Goal: Navigation & Orientation: Understand site structure

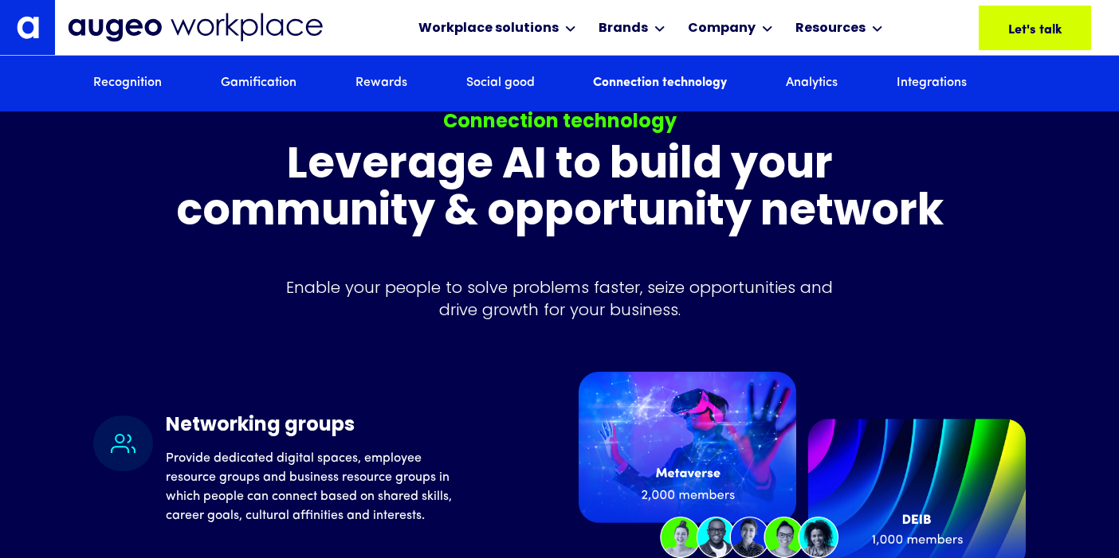
click at [28, 26] on img at bounding box center [28, 27] width 22 height 22
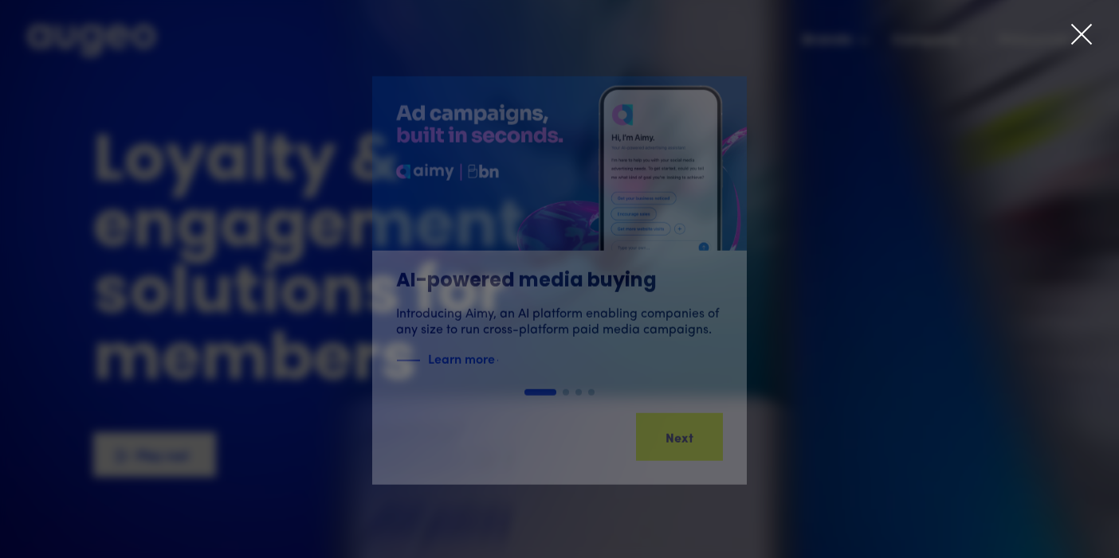
click at [1077, 33] on icon at bounding box center [1081, 34] width 24 height 24
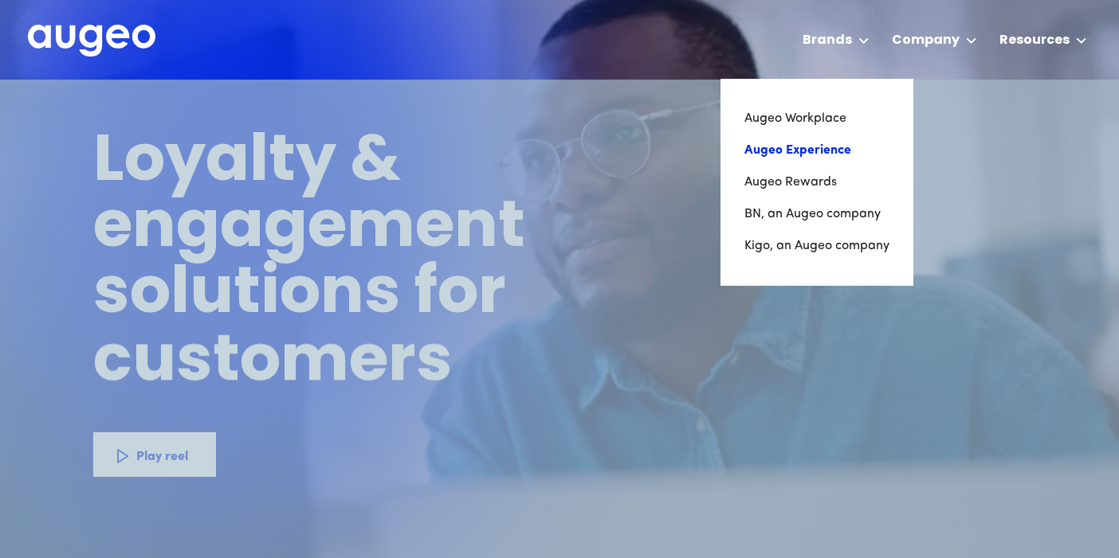
click at [819, 151] on link "Augeo Experience" at bounding box center [816, 151] width 145 height 32
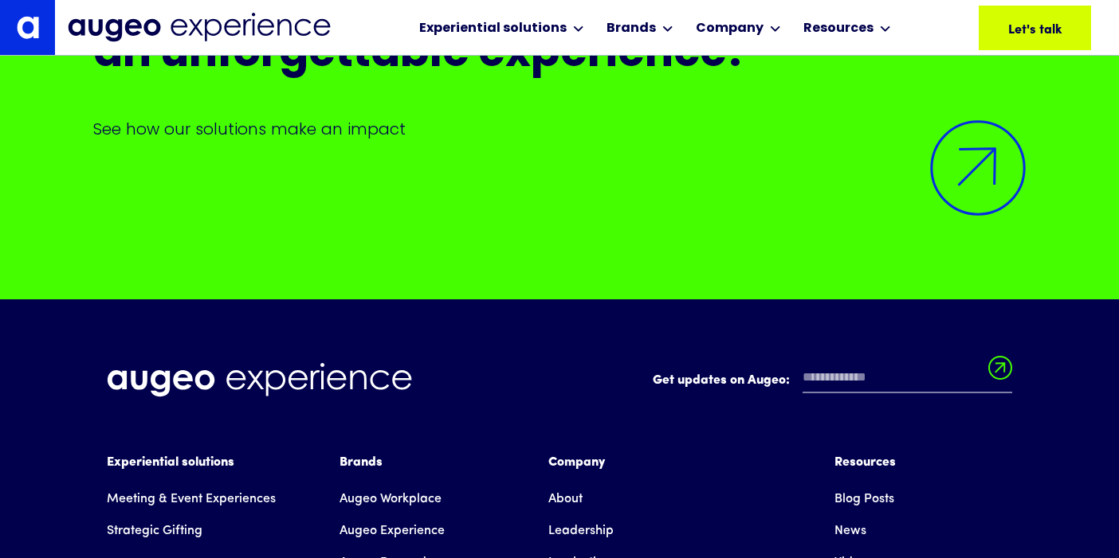
scroll to position [13040, 0]
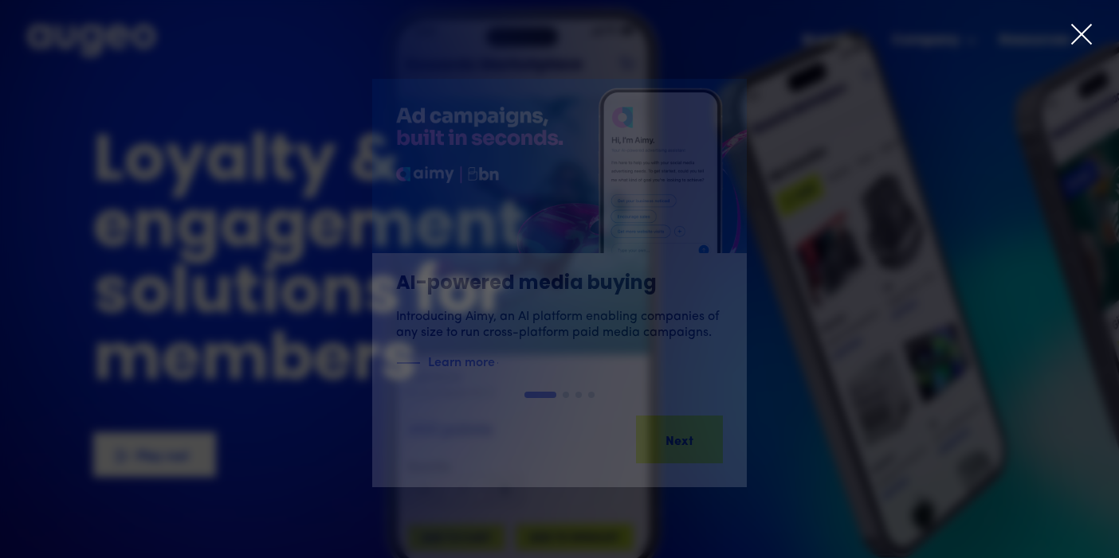
click at [1085, 34] on icon at bounding box center [1081, 34] width 24 height 24
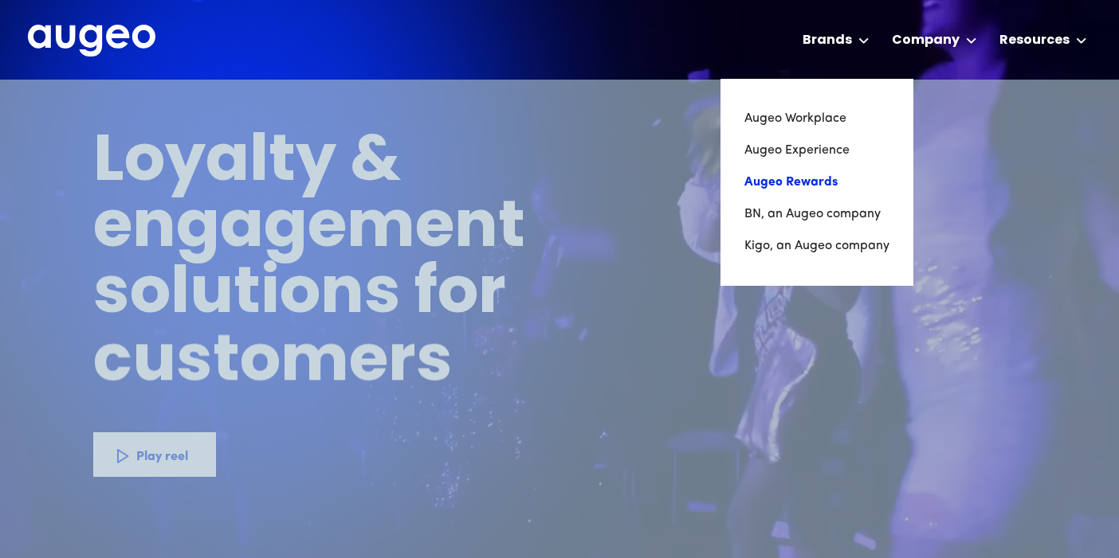
click at [801, 187] on link "Augeo Rewards" at bounding box center [816, 183] width 145 height 32
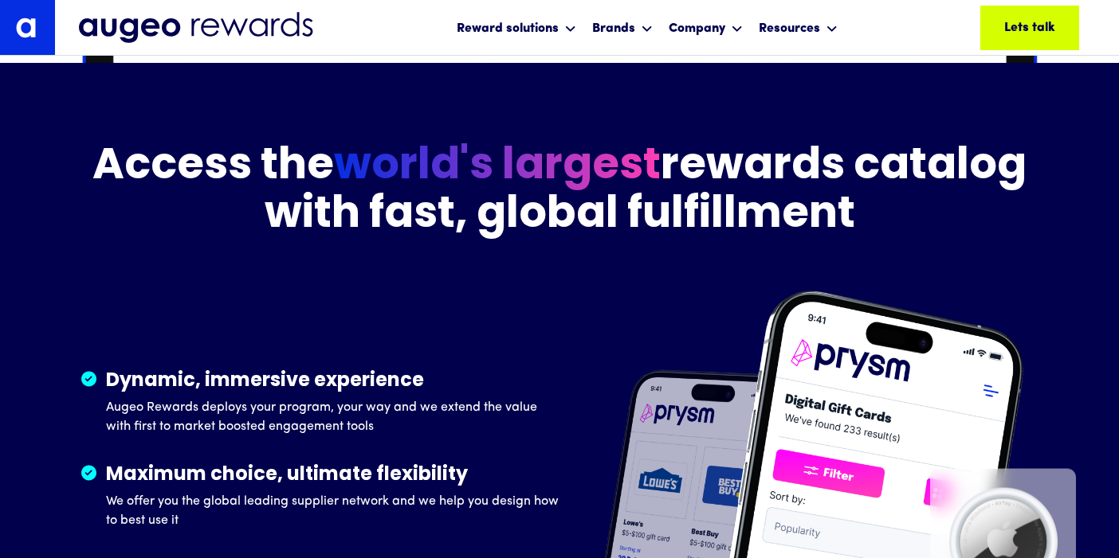
scroll to position [2218, 0]
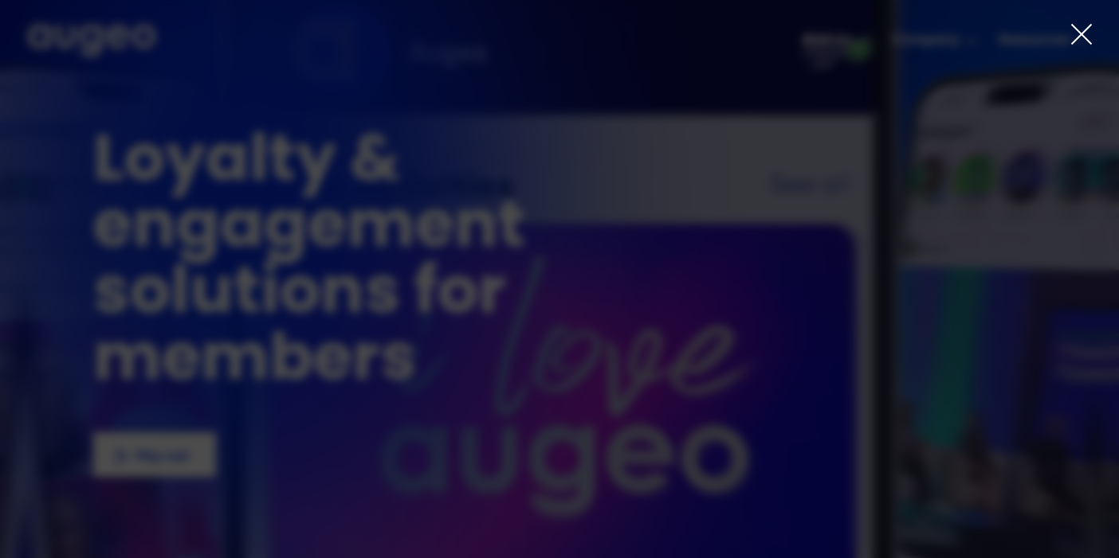
click at [1070, 37] on icon at bounding box center [1081, 34] width 24 height 24
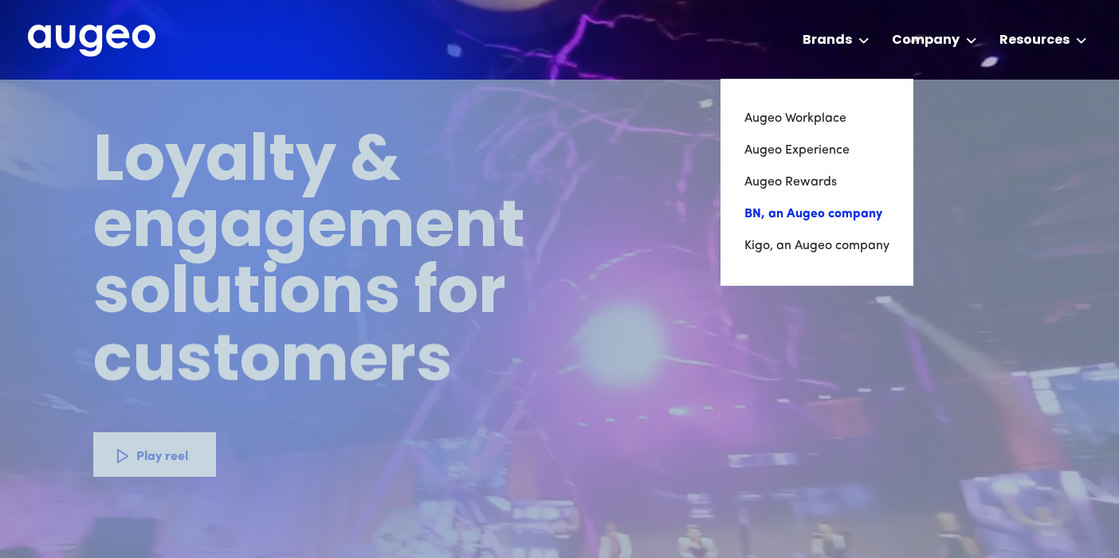
click at [790, 217] on link "BN, an Augeo company" at bounding box center [816, 214] width 145 height 32
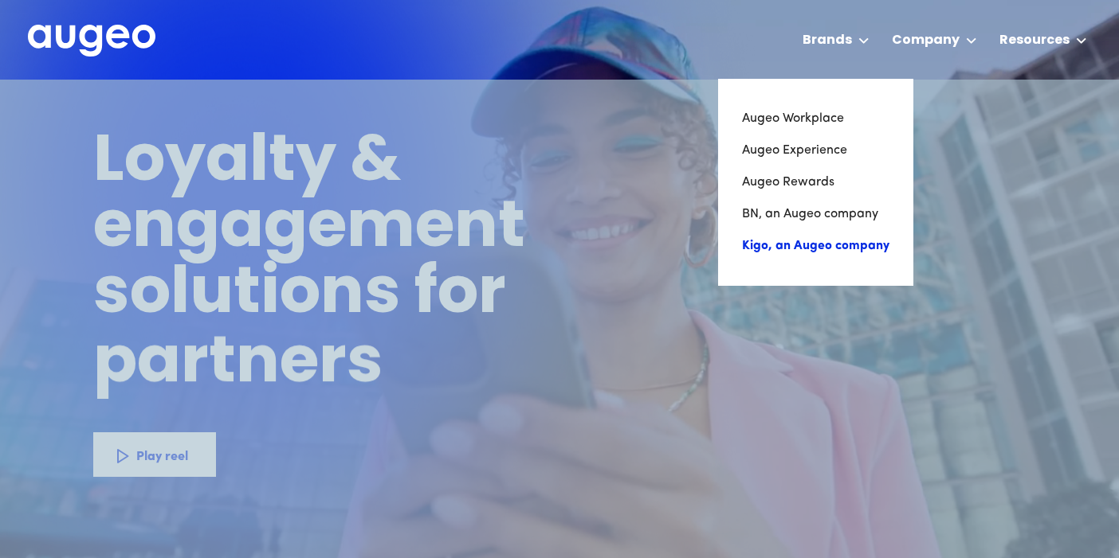
click at [812, 240] on link "Kigo, an Augeo company" at bounding box center [815, 246] width 147 height 32
